Goal: Find specific page/section: Find specific page/section

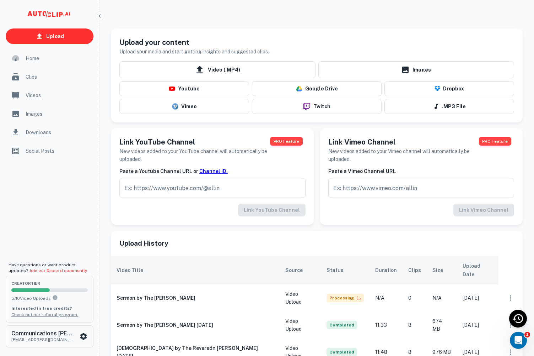
click at [36, 73] on div "Clips" at bounding box center [50, 76] width 88 height 17
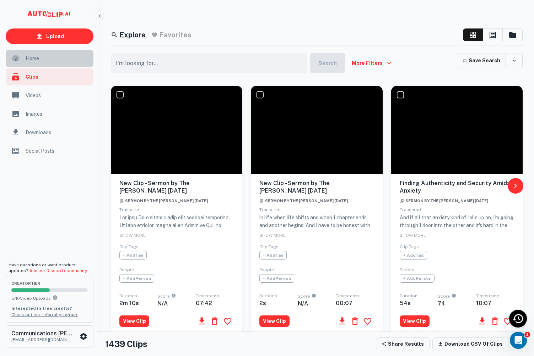
click at [37, 59] on span "Home" at bounding box center [58, 58] width 64 height 8
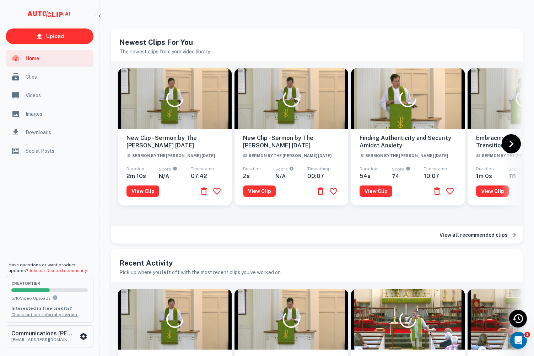
click at [58, 60] on span "Home" at bounding box center [58, 58] width 64 height 8
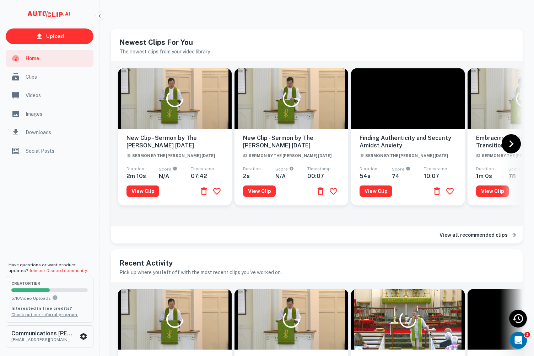
click at [39, 78] on span "Clips" at bounding box center [58, 77] width 64 height 8
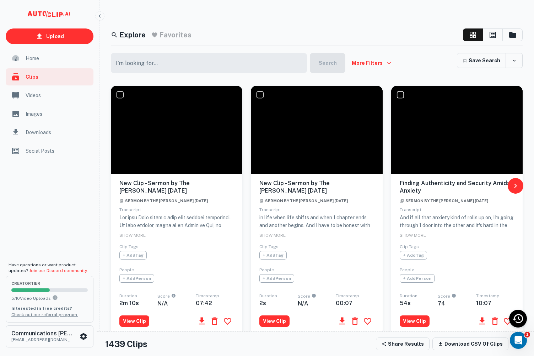
click at [135, 63] on input "text" at bounding box center [207, 63] width 192 height 20
type input "reverend Allen pruitt"
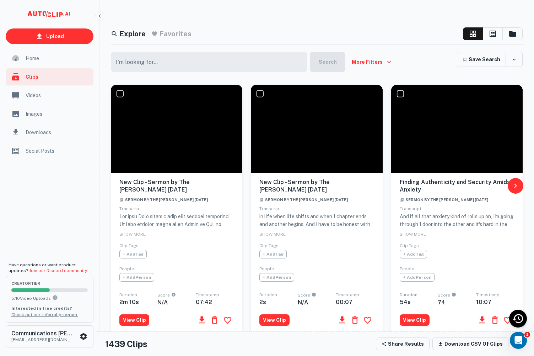
click at [38, 56] on span "Home" at bounding box center [58, 58] width 64 height 8
